Goal: Task Accomplishment & Management: Manage account settings

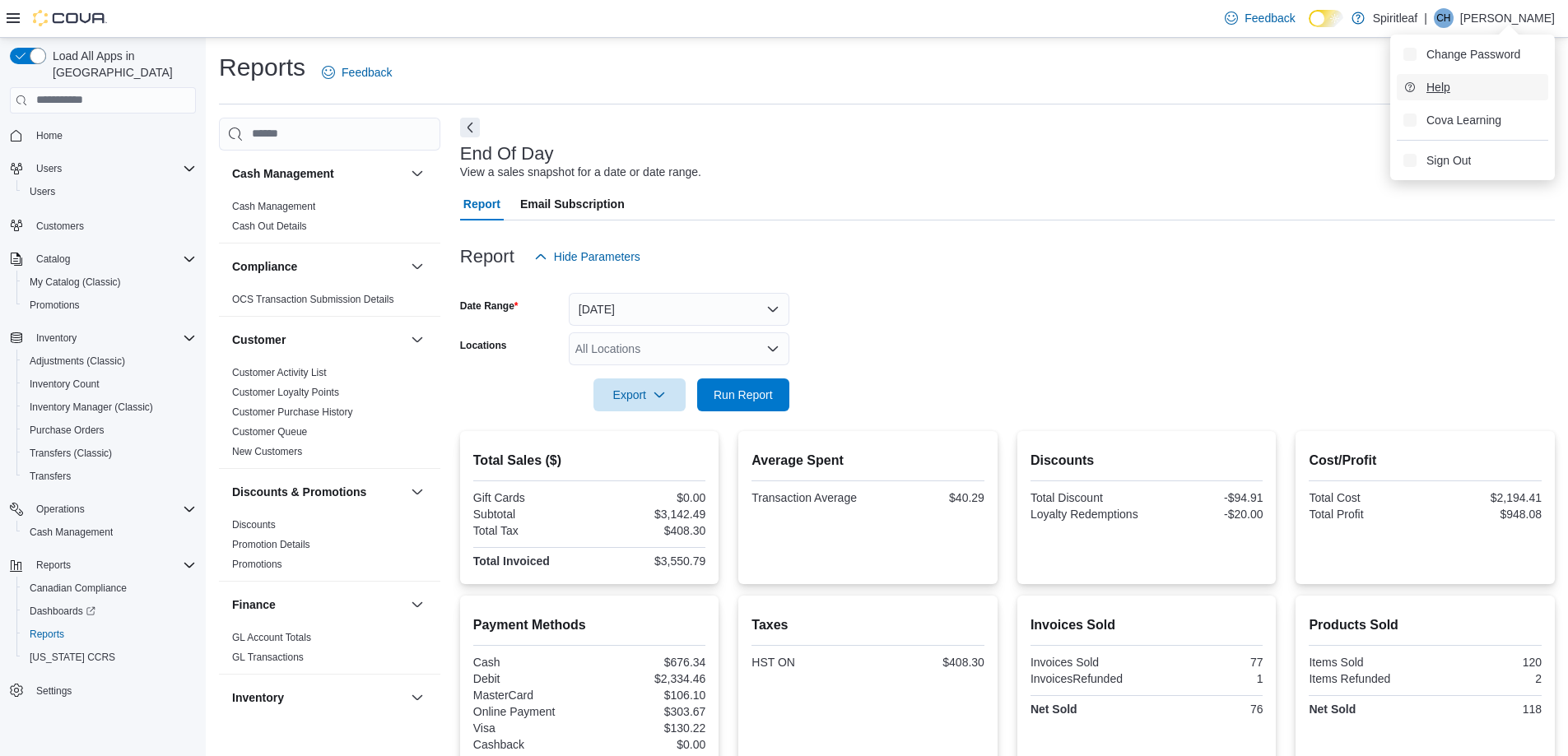
scroll to position [905, 0]
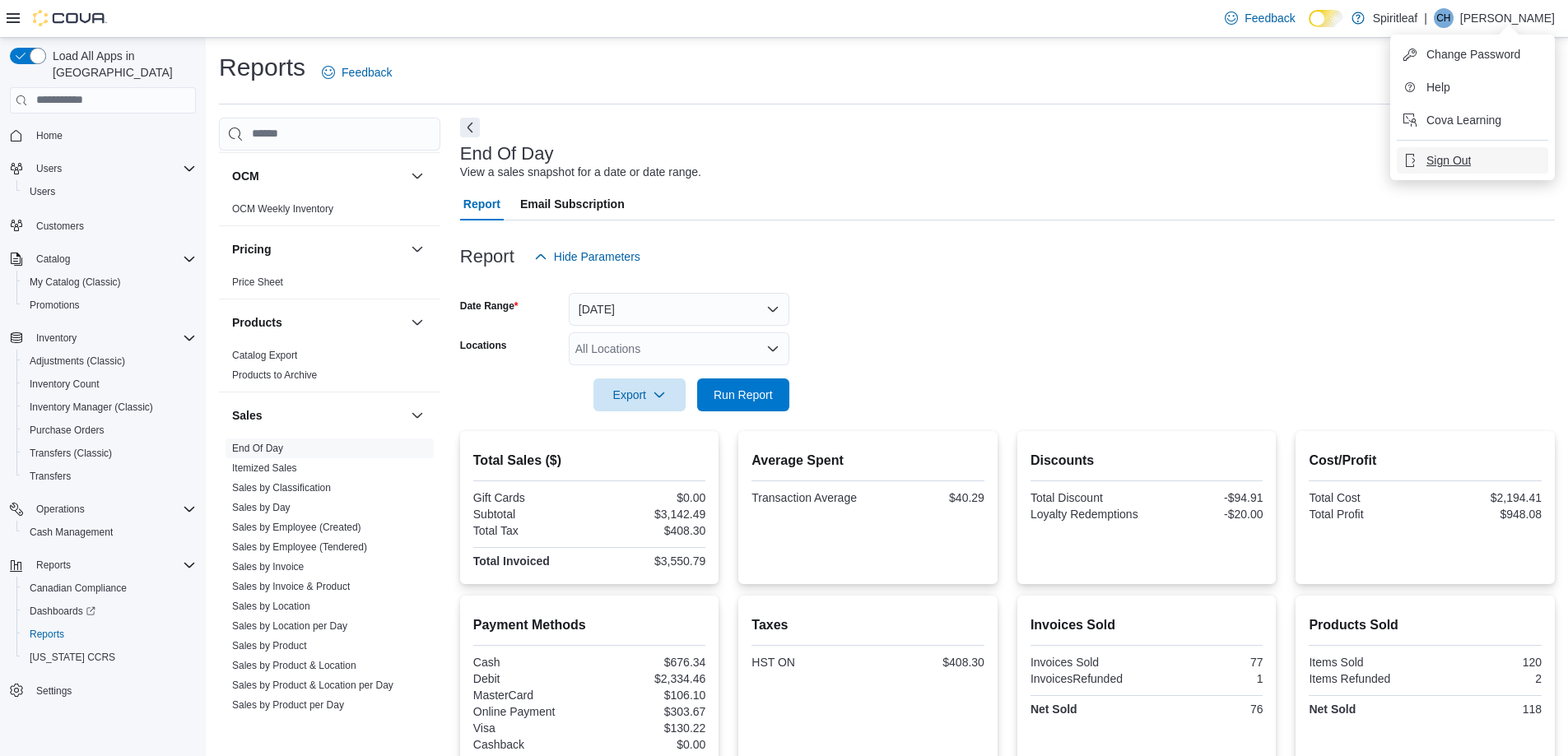
click at [1452, 160] on span "Sign Out" at bounding box center [1448, 160] width 45 height 16
